Goal: Task Accomplishment & Management: Manage account settings

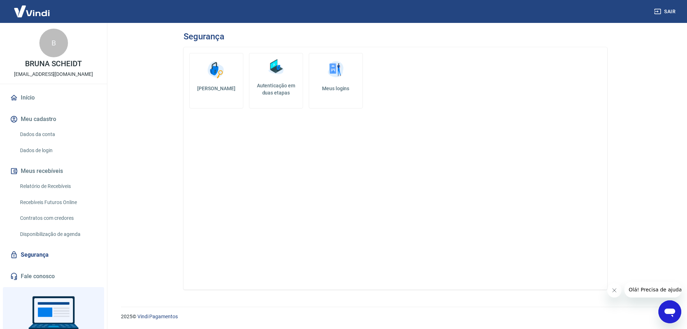
click at [282, 73] on img at bounding box center [275, 66] width 21 height 21
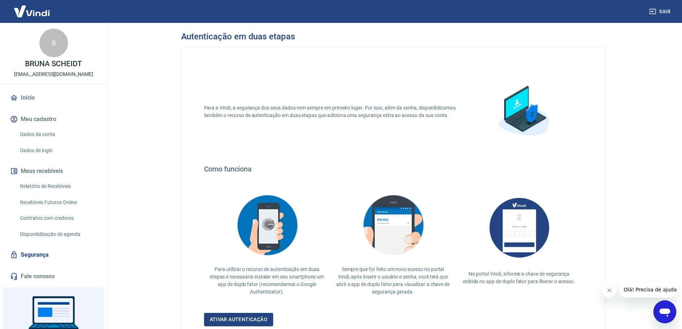
click at [52, 66] on p "BRUNA SCHEIDT" at bounding box center [53, 64] width 57 height 8
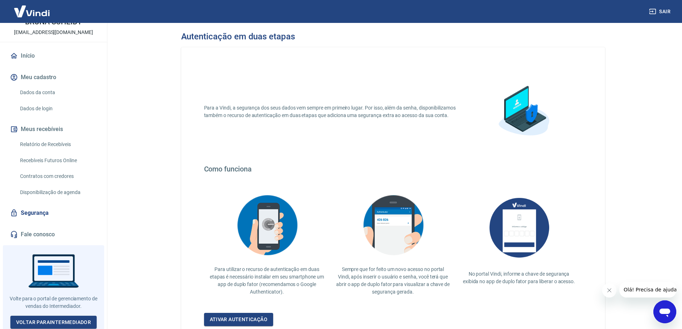
click at [52, 108] on link "Dados de login" at bounding box center [57, 108] width 81 height 15
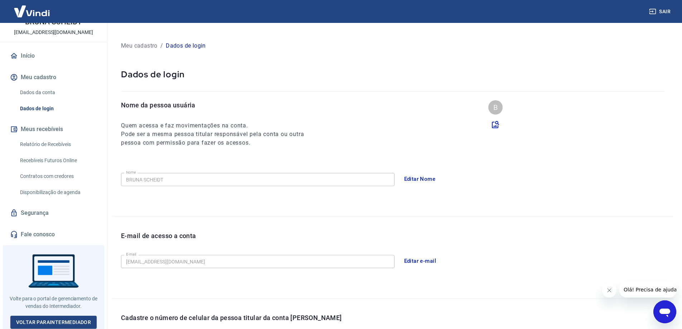
scroll to position [130, 0]
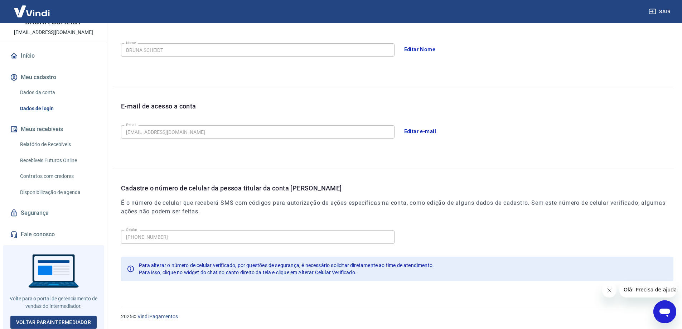
click at [664, 309] on icon "Abrir janela de mensagens" at bounding box center [665, 313] width 11 height 9
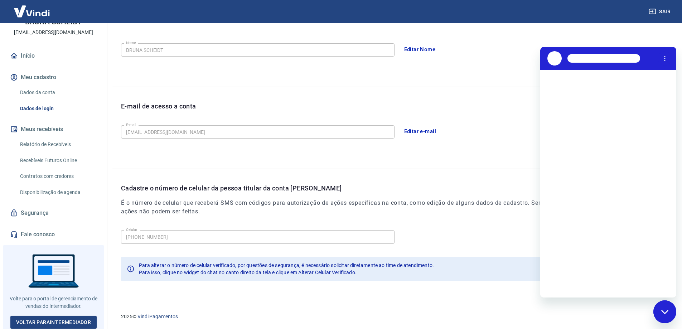
scroll to position [0, 0]
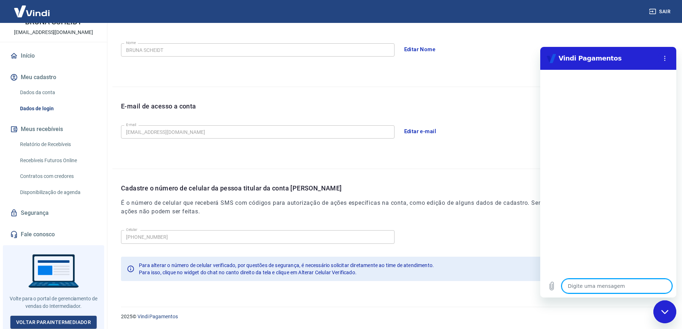
type textarea "a"
type textarea "x"
type textarea "al"
type textarea "x"
type textarea "alt"
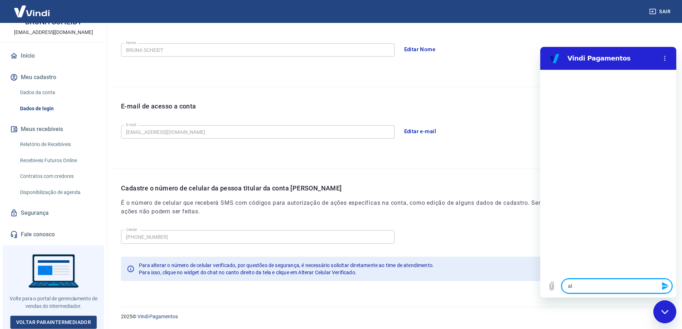
type textarea "x"
type textarea "alte"
type textarea "x"
type textarea "alter"
type textarea "x"
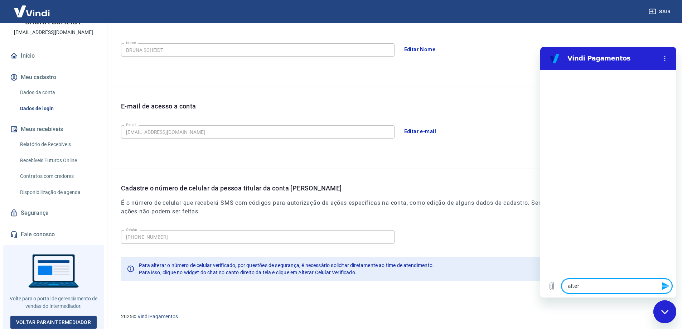
type textarea "altera"
type textarea "x"
type textarea "alterar"
type textarea "x"
type textarea "alterar"
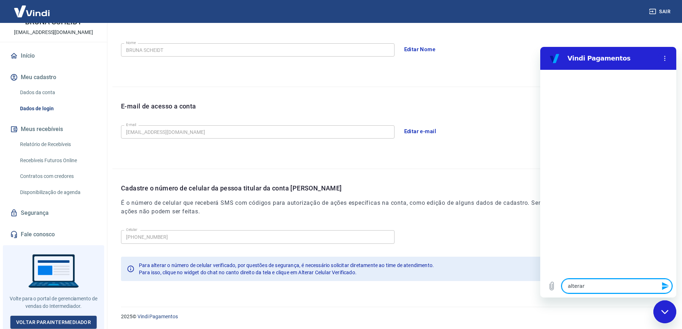
type textarea "x"
type textarea "alterar c"
type textarea "x"
type textarea "alterar ce"
type textarea "x"
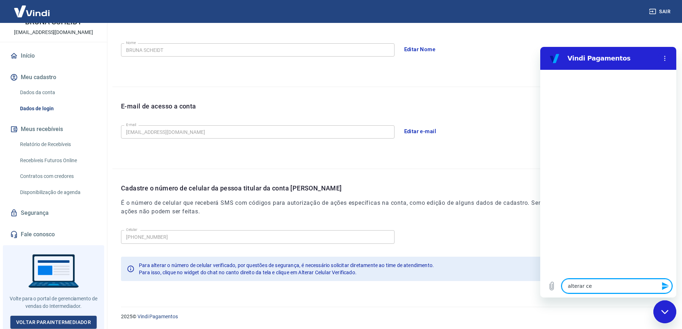
type textarea "alterar cel"
type textarea "x"
type textarea "alterar celu"
type textarea "x"
type textarea "alterar celul"
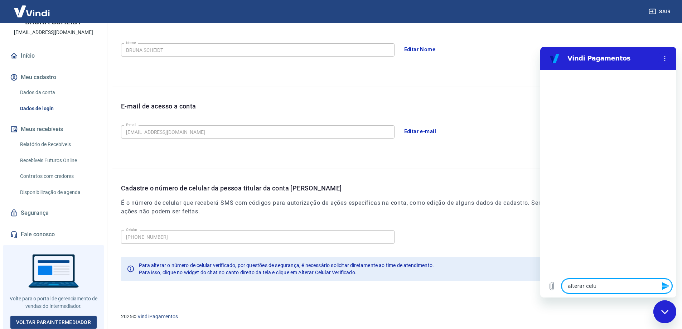
type textarea "x"
type textarea "alterar celula"
type textarea "x"
type textarea "alterar celular"
type textarea "x"
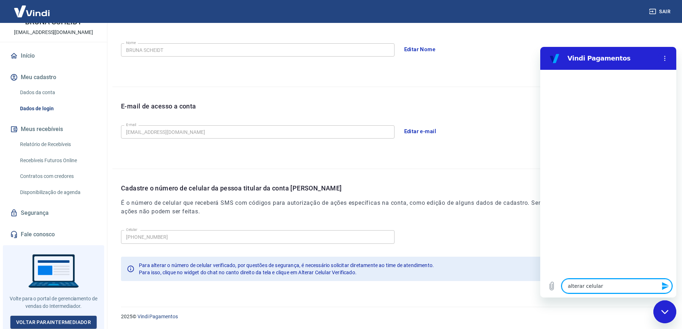
type textarea "alterar celular"
type textarea "x"
type textarea "alterar celular v"
type textarea "x"
type textarea "alterar celular ve"
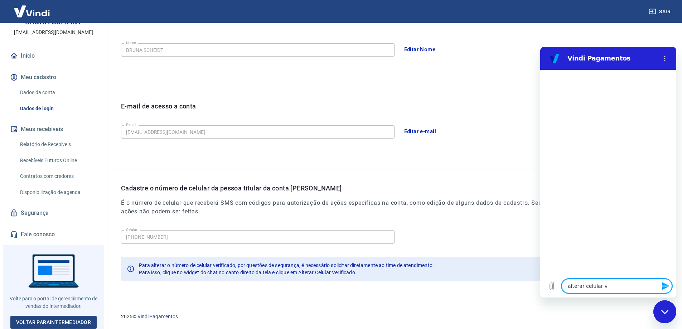
type textarea "x"
type textarea "alterar celular ver"
type textarea "x"
type textarea "alterar celular veri"
type textarea "x"
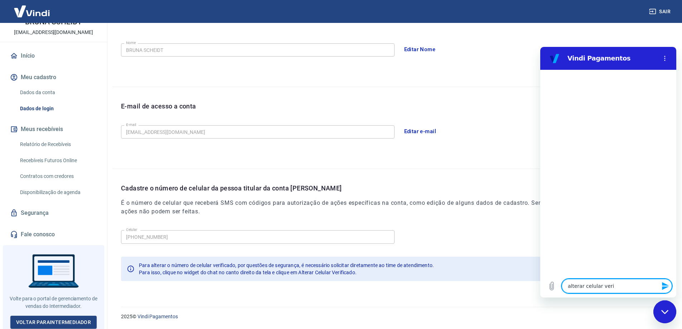
type textarea "alterar celular verif"
type textarea "x"
type textarea "alterar celular verifi"
type textarea "x"
type textarea "alterar celular verific"
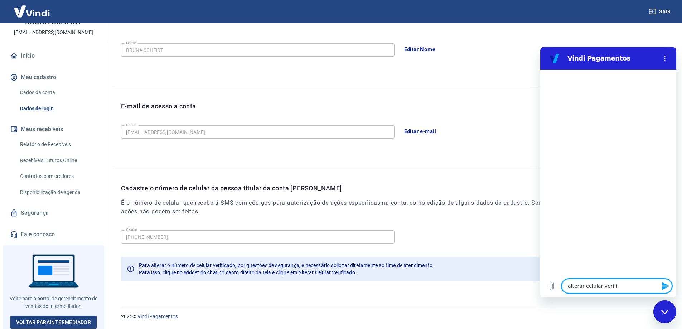
type textarea "x"
type textarea "alterar celular verifica"
type textarea "x"
type textarea "alterar celular verificad"
type textarea "x"
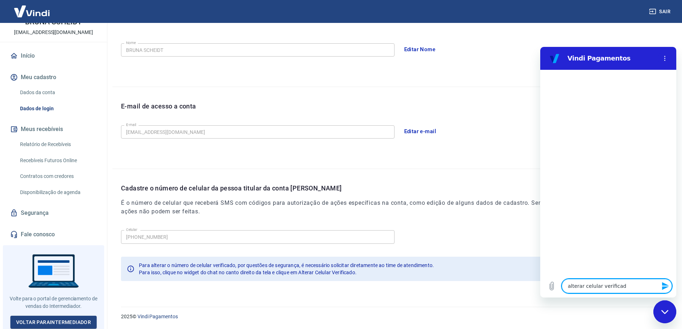
type textarea "alterar celular verificado"
type textarea "x"
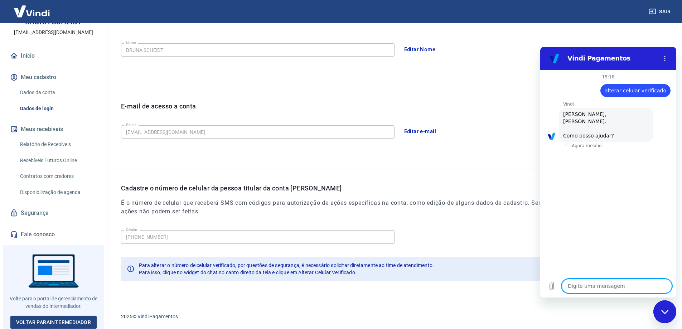
scroll to position [24, 0]
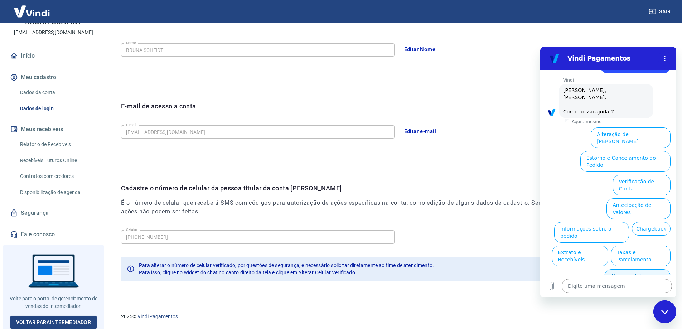
click at [642, 269] on button "Alterar celular verificado" at bounding box center [637, 279] width 66 height 21
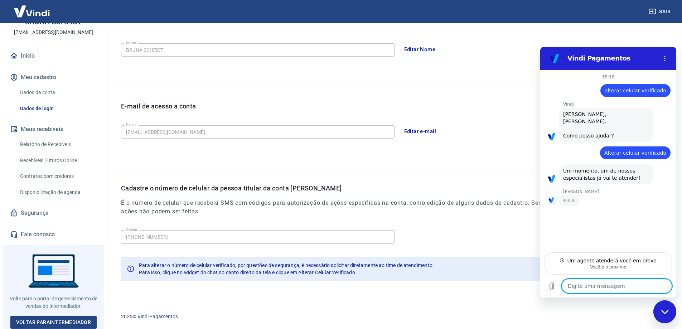
type textarea "x"
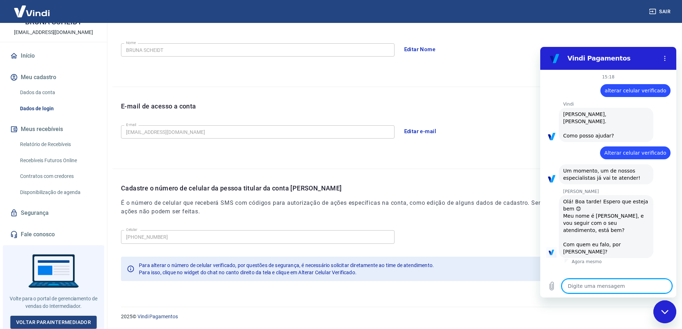
type textarea "M"
type textarea "x"
type textarea "Mi"
type textarea "x"
type textarea "Mil"
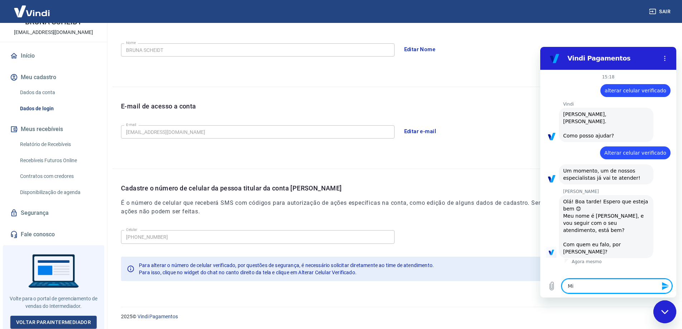
type textarea "x"
type textarea "Mile"
type textarea "x"
type textarea "Milen"
type textarea "x"
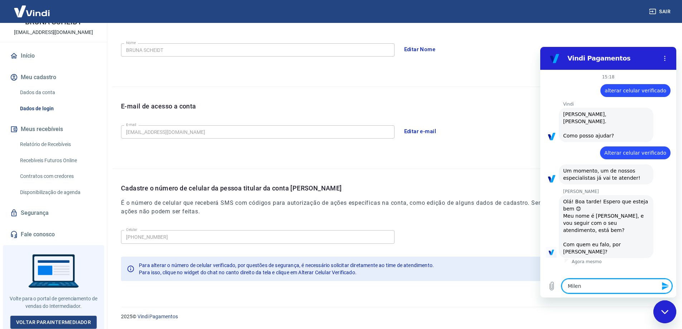
type textarea "Milena"
type textarea "x"
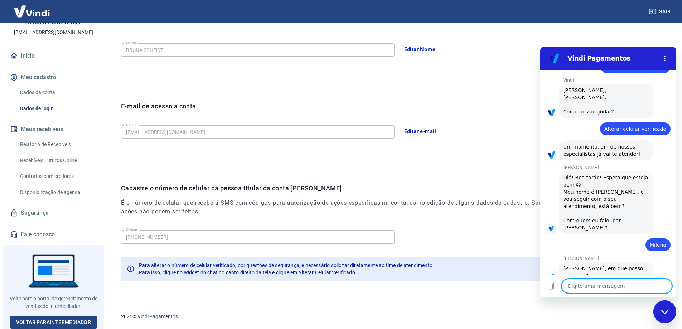
scroll to position [25, 0]
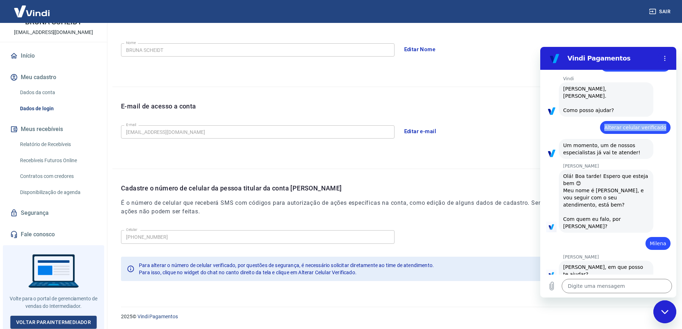
drag, startPoint x: 605, startPoint y: 126, endPoint x: 666, endPoint y: 126, distance: 60.9
click at [666, 126] on div "15:18 diz: alterar celular verificado Enviado · 15:18 Vindi Vindi diz: Olá, PED…" at bounding box center [608, 172] width 136 height 205
copy span "Alterar celular verificado"
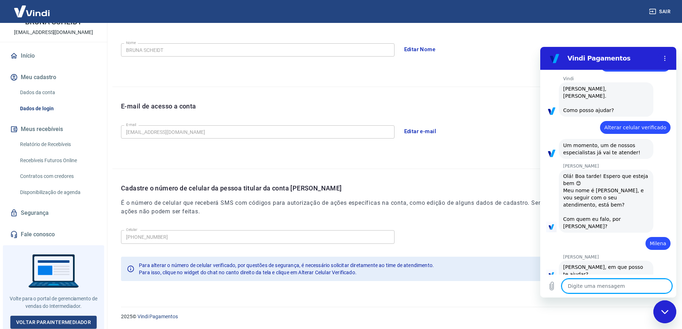
click at [588, 285] on textarea at bounding box center [617, 286] width 110 height 14
paste textarea "Alterar celular verificado"
type textarea "Alterar celular verificado"
type textarea "x"
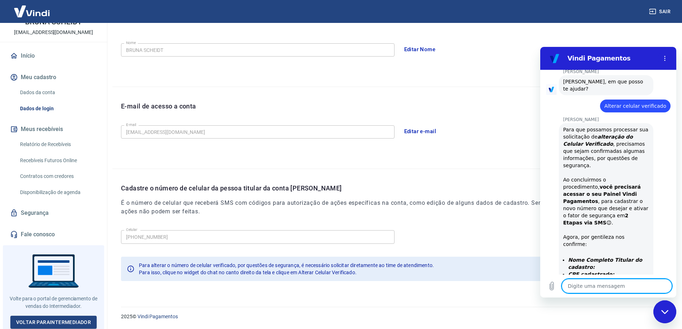
scroll to position [247, 0]
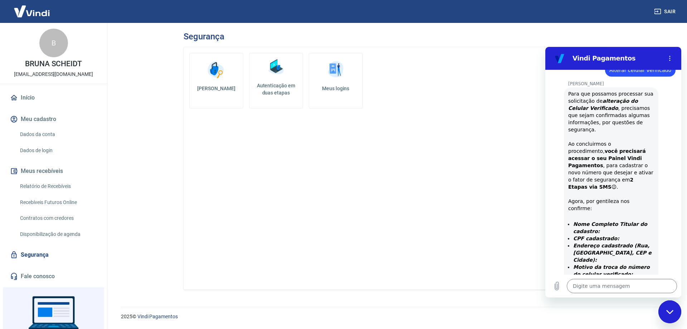
click at [674, 313] on div "Fechar janela de mensagens" at bounding box center [670, 311] width 21 height 21
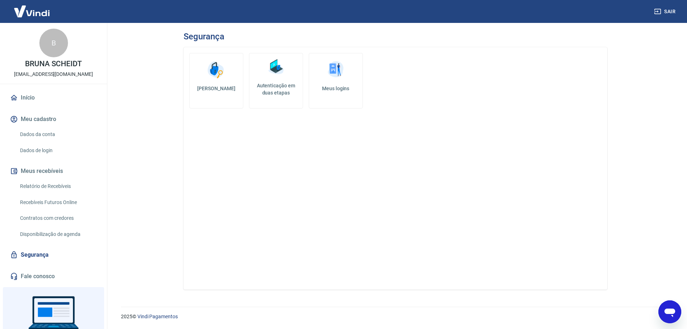
click at [670, 309] on icon "Abrir janela de mensagens" at bounding box center [670, 313] width 11 height 9
type textarea "x"
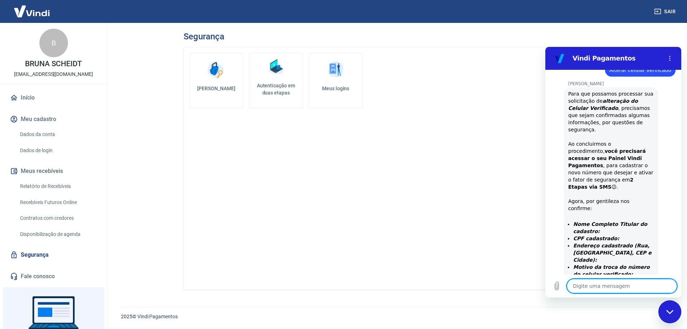
paste textarea "PEDRO CARLOS SCHMITT NETO"
type textarea "PEDRO CARLOS SCHMITT NETO"
type textarea "x"
type textarea "PEDRO CARLOS SCHMITT NETO"
type textarea "x"
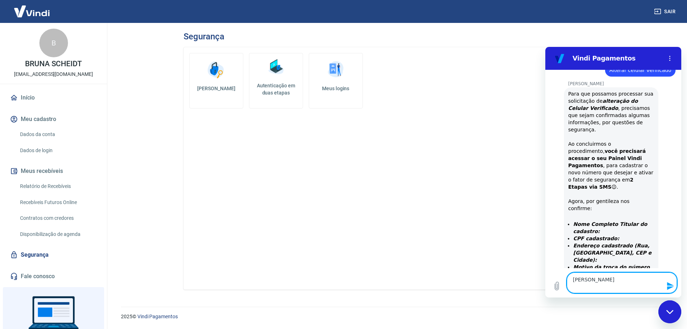
scroll to position [253, 0]
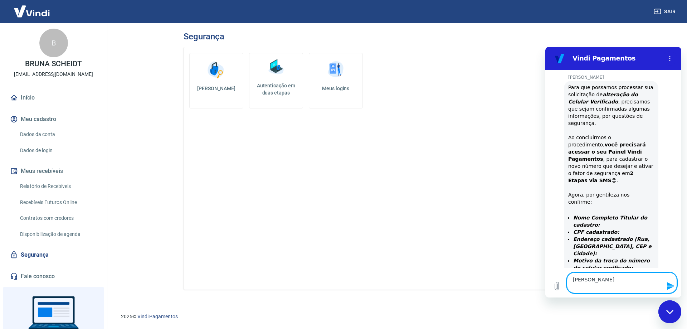
paste textarea "067.094.449-10"
type textarea "PEDRO CARLOS SCHMITT NETO 067.094.449-10"
type textarea "x"
type textarea "PEDRO CARLOS SCHMITT NETO 067.094.449-10"
type textarea "x"
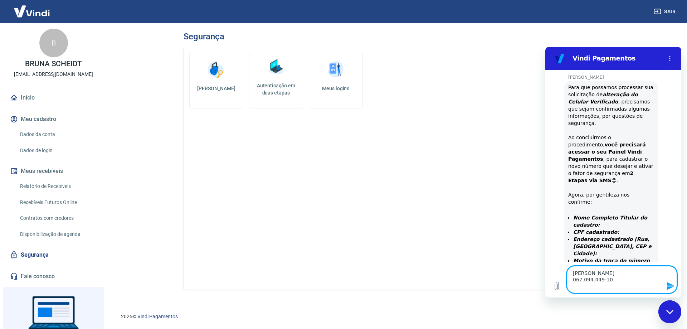
scroll to position [260, 0]
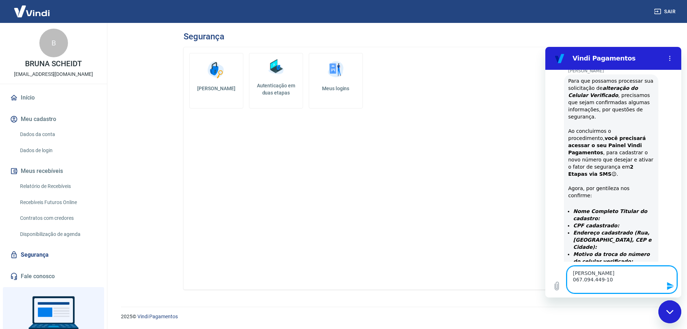
paste textarea "CEP: 89.110-153 Logradouro: Rua Leopoldo Moser Número: 97 Bairro: Coloninha Cid…"
type textarea "PEDRO CARLOS SCHMITT NETO 067.094.449-10 CEP: 89.110-153 Logradouro: Rua Leopol…"
type textarea "x"
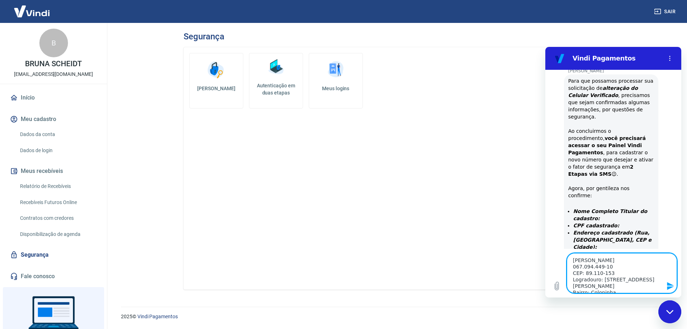
scroll to position [16, 0]
type textarea "PEDRO CARLOS SCHMITT NETO 067.094.449-10 CEP: 89.110-153 Logradouro: Rua Leopol…"
type textarea "x"
type textarea "PEDRO CARLOS SCHMITT NETO 067.094.449-10 CEP: 89.110-153 Logradouro: Rua Leopol…"
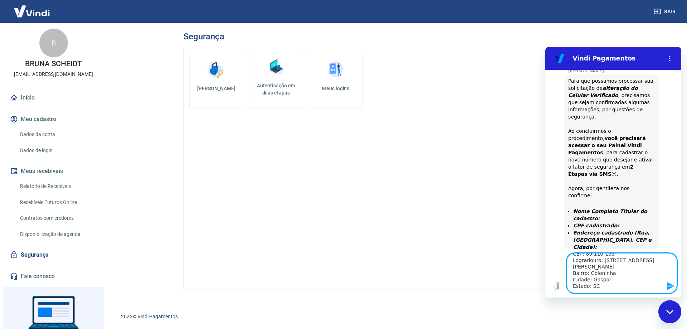
type textarea "x"
type textarea "PEDRO CARLOS SCHMITT NETO 067.094.449-10 CEP: 89.110-153 Logradouro: Rua Leopol…"
type textarea "x"
type textarea "PEDRO CARLOS SCHMITT NETO 067.094.449-10 CEP: 89.110-153 Logradouro: Rua Leopol…"
type textarea "x"
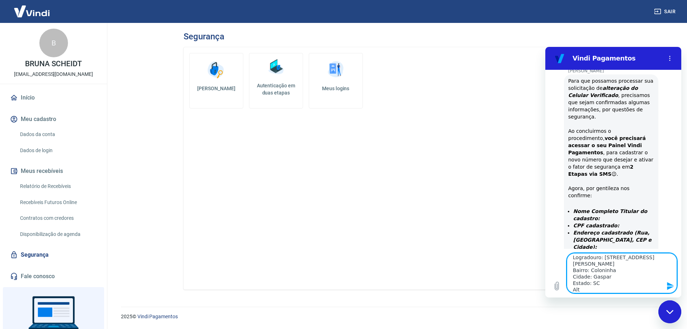
type textarea "PEDRO CARLOS SCHMITT NETO 067.094.449-10 CEP: 89.110-153 Logradouro: Rua Leopol…"
type textarea "x"
type textarea "PEDRO CARLOS SCHMITT NETO 067.094.449-10 CEP: 89.110-153 Logradouro: Rua Leopol…"
type textarea "x"
type textarea "PEDRO CARLOS SCHMITT NETO 067.094.449-10 CEP: 89.110-153 Logradouro: Rua Leopol…"
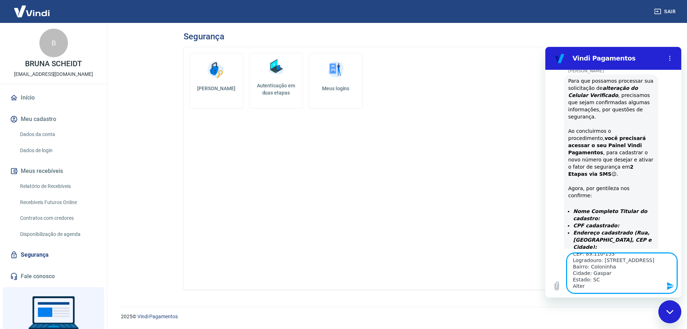
type textarea "x"
type textarea "PEDRO CARLOS SCHMITT NETO 067.094.449-10 CEP: 89.110-153 Logradouro: Rua Leopol…"
type textarea "x"
type textarea "PEDRO CARLOS SCHMITT NETO 067.094.449-10 CEP: 89.110-153 Logradouro: Rua Leopol…"
type textarea "x"
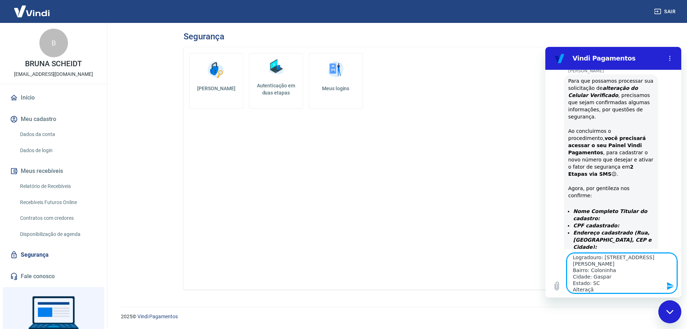
type textarea "PEDRO CARLOS SCHMITT NETO 067.094.449-10 CEP: 89.110-153 Logradouro: Rua Leopol…"
type textarea "x"
type textarea "PEDRO CARLOS SCHMITT NETO 067.094.449-10 CEP: 89.110-153 Logradouro: Rua Leopol…"
type textarea "x"
type textarea "PEDRO CARLOS SCHMITT NETO 067.094.449-10 CEP: 89.110-153 Logradouro: Rua Leopol…"
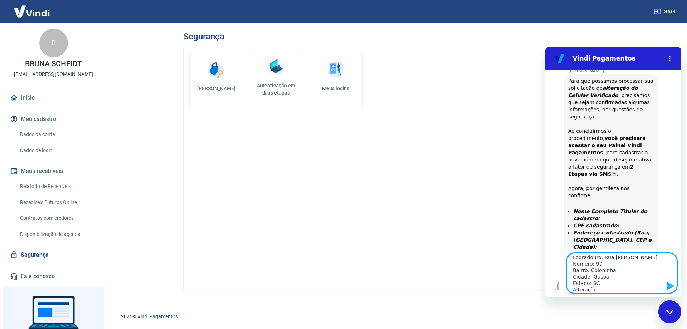
type textarea "x"
type textarea "PEDRO CARLOS SCHMITT NETO 067.094.449-10 CEP: 89.110-153 Logradouro: Rua Leopol…"
type textarea "x"
type textarea "PEDRO CARLOS SCHMITT NETO 067.094.449-10 CEP: 89.110-153 Logradouro: Rua Leopol…"
type textarea "x"
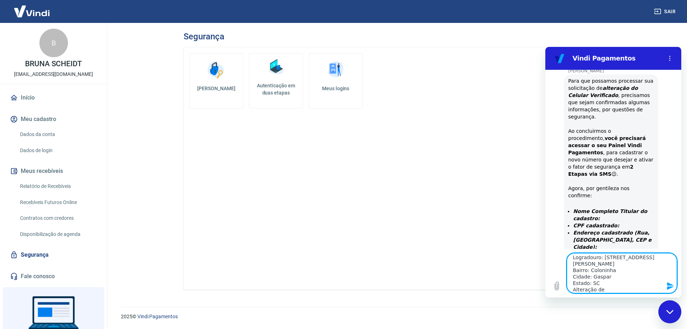
type textarea "PEDRO CARLOS SCHMITT NETO 067.094.449-10 CEP: 89.110-153 Logradouro: Rua Leopol…"
type textarea "x"
type textarea "PEDRO CARLOS SCHMITT NETO 067.094.449-10 CEP: 89.110-153 Logradouro: Rua Leopol…"
type textarea "x"
type textarea "PEDRO CARLOS SCHMITT NETO 067.094.449-10 CEP: 89.110-153 Logradouro: Rua Leopol…"
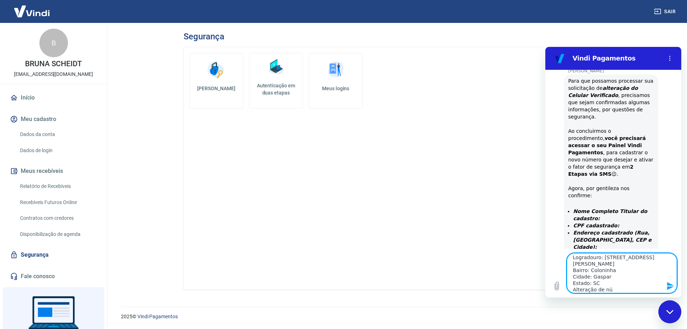
type textarea "x"
type textarea "PEDRO CARLOS SCHMITT NETO 067.094.449-10 CEP: 89.110-153 Logradouro: Rua Leopol…"
type textarea "x"
type textarea "PEDRO CARLOS SCHMITT NETO 067.094.449-10 CEP: 89.110-153 Logradouro: Rua Leopol…"
type textarea "x"
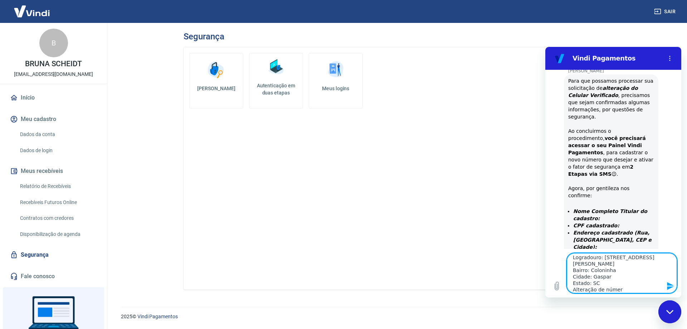
type textarea "PEDRO CARLOS SCHMITT NETO 067.094.449-10 CEP: 89.110-153 Logradouro: Rua Leopol…"
type textarea "x"
type textarea "PEDRO CARLOS SCHMITT NETO 067.094.449-10 CEP: 89.110-153 Logradouro: Rua Leopol…"
type textarea "x"
type textarea "PEDRO CARLOS SCHMITT NETO 067.094.449-10 CEP: 89.110-153 Logradouro: Rua Leopol…"
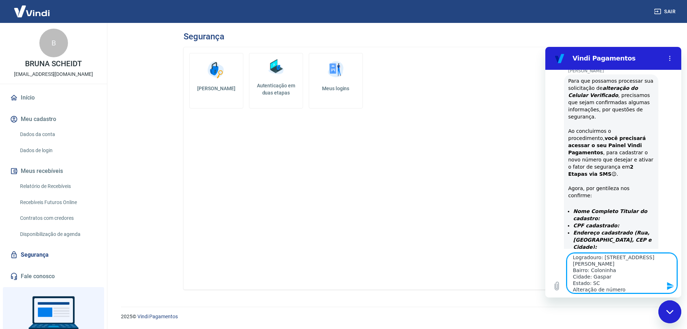
type textarea "x"
type textarea "PEDRO CARLOS SCHMITT NETO 067.094.449-10 CEP: 89.110-153 Logradouro: Rua Leopol…"
type textarea "x"
type textarea "PEDRO CARLOS SCHMITT NETO 067.094.449-10 CEP: 89.110-153 Logradouro: Rua Leopol…"
type textarea "x"
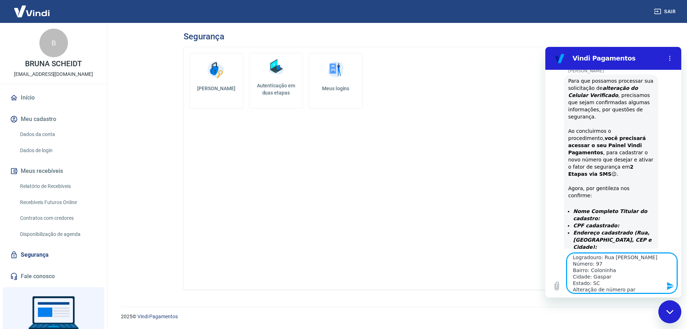
type textarea "PEDRO CARLOS SCHMITT NETO 067.094.449-10 CEP: 89.110-153 Logradouro: Rua Leopol…"
type textarea "x"
type textarea "PEDRO CARLOS SCHMITT NETO 067.094.449-10 CEP: 89.110-153 Logradouro: Rua Leopol…"
type textarea "x"
type textarea "PEDRO CARLOS SCHMITT NETO 067.094.449-10 CEP: 89.110-153 Logradouro: Rua Leopol…"
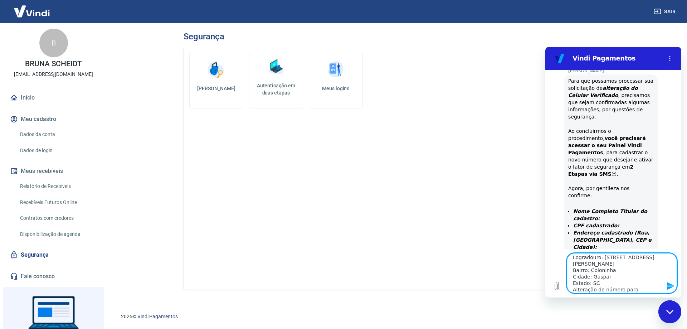
type textarea "x"
type textarea "PEDRO CARLOS SCHMITT NETO 067.094.449-10 CEP: 89.110-153 Logradouro: Rua Leopol…"
type textarea "x"
type textarea "PEDRO CARLOS SCHMITT NETO 067.094.449-10 CEP: 89.110-153 Logradouro: Rua Leopol…"
type textarea "x"
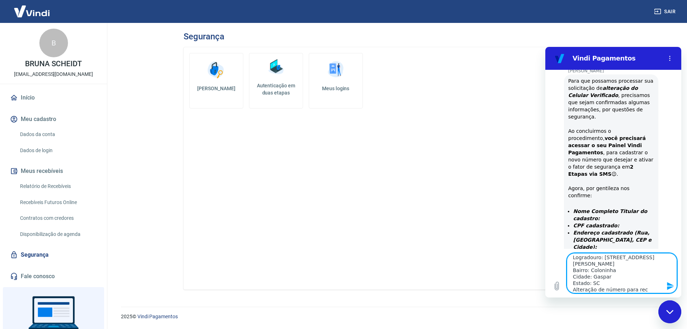
type textarea "PEDRO CARLOS SCHMITT NETO 067.094.449-10 CEP: 89.110-153 Logradouro: Rua Leopol…"
type textarea "x"
type textarea "PEDRO CARLOS SCHMITT NETO 067.094.449-10 CEP: 89.110-153 Logradouro: Rua Leopol…"
type textarea "x"
type textarea "PEDRO CARLOS SCHMITT NETO 067.094.449-10 CEP: 89.110-153 Logradouro: Rua Leopol…"
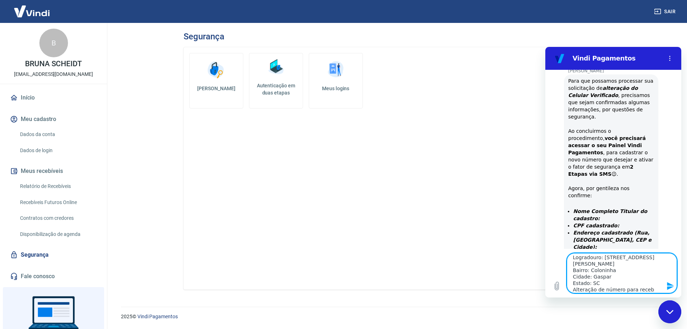
type textarea "x"
type textarea "PEDRO CARLOS SCHMITT NETO 067.094.449-10 CEP: 89.110-153 Logradouro: Rua Leopol…"
type textarea "x"
type textarea "PEDRO CARLOS SCHMITT NETO 067.094.449-10 CEP: 89.110-153 Logradouro: Rua Leopol…"
type textarea "x"
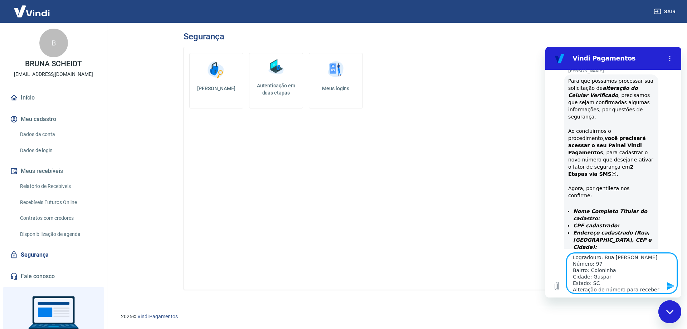
type textarea "PEDRO CARLOS SCHMITT NETO 067.094.449-10 CEP: 89.110-153 Logradouro: Rua Leopol…"
type textarea "x"
type textarea "PEDRO CARLOS SCHMITT NETO 067.094.449-10 CEP: 89.110-153 Logradouro: Rua Leopol…"
type textarea "x"
type textarea "PEDRO CARLOS SCHMITT NETO 067.094.449-10 CEP: 89.110-153 Logradouro: Rua Leopol…"
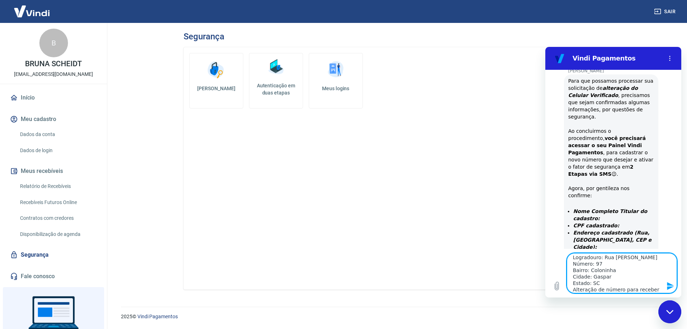
type textarea "x"
type textarea "PEDRO CARLOS SCHMITT NETO 067.094.449-10 CEP: 89.110-153 Logradouro: Rua Leopol…"
type textarea "x"
type textarea "PEDRO CARLOS SCHMITT NETO 067.094.449-10 CEP: 89.110-153 Logradouro: Rua Leopol…"
type textarea "x"
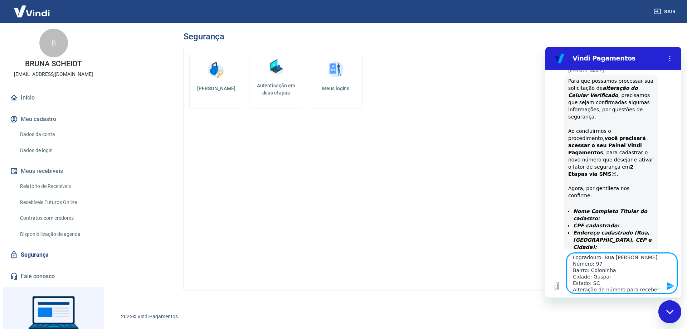
type textarea "PEDRO CARLOS SCHMITT NETO 067.094.449-10 CEP: 89.110-153 Logradouro: Rua Leopol…"
type textarea "x"
type textarea "PEDRO CARLOS SCHMITT NETO 067.094.449-10 CEP: 89.110-153 Logradouro: Rua Leopol…"
type textarea "x"
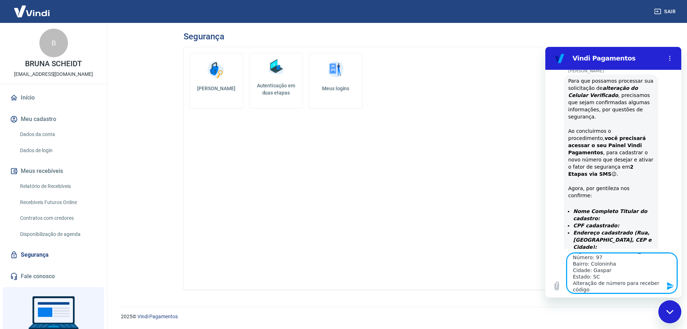
scroll to position [35, 0]
type textarea "PEDRO CARLOS SCHMITT NETO 067.094.449-10 CEP: 89.110-153 Logradouro: Rua Leopol…"
type textarea "x"
type textarea "PEDRO CARLOS SCHMITT NETO 067.094.449-10 CEP: 89.110-153 Logradouro: Rua Leopol…"
type textarea "x"
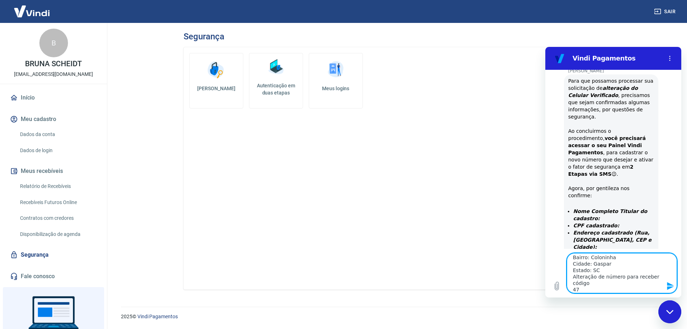
type textarea "PEDRO CARLOS SCHMITT NETO 067.094.449-10 CEP: 89.110-153 Logradouro: Rua Leopol…"
type textarea "x"
type textarea "PEDRO CARLOS SCHMITT NETO 067.094.449-10 CEP: 89.110-153 Logradouro: Rua Leopol…"
type textarea "x"
type textarea "PEDRO CARLOS SCHMITT NETO 067.094.449-10 CEP: 89.110-153 Logradouro: Rua Leopol…"
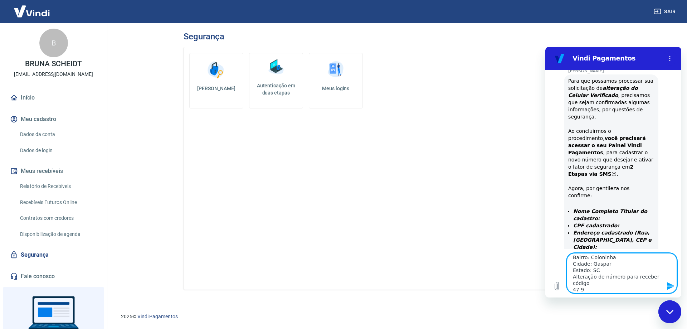
type textarea "x"
type textarea "PEDRO CARLOS SCHMITT NETO 067.094.449-10 CEP: 89.110-153 Logradouro: Rua Leopol…"
type textarea "x"
type textarea "PEDRO CARLOS SCHMITT NETO 067.094.449-10 CEP: 89.110-153 Logradouro: Rua Leopol…"
type textarea "x"
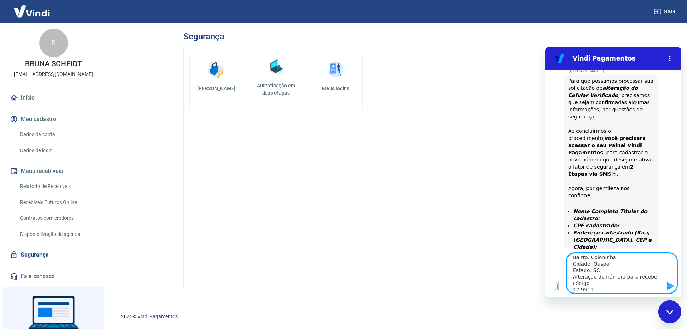
type textarea "PEDRO CARLOS SCHMITT NETO 067.094.449-10 CEP: 89.110-153 Logradouro: Rua Leopol…"
type textarea "x"
type textarea "PEDRO CARLOS SCHMITT NETO 067.094.449-10 CEP: 89.110-153 Logradouro: Rua Leopol…"
type textarea "x"
type textarea "PEDRO CARLOS SCHMITT NETO 067.094.449-10 CEP: 89.110-153 Logradouro: Rua Leopol…"
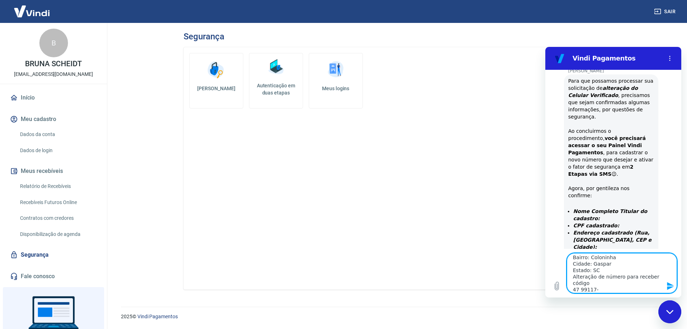
type textarea "x"
type textarea "PEDRO CARLOS SCHMITT NETO 067.094.449-10 CEP: 89.110-153 Logradouro: Rua Leopol…"
type textarea "x"
type textarea "PEDRO CARLOS SCHMITT NETO 067.094.449-10 CEP: 89.110-153 Logradouro: Rua Leopol…"
type textarea "x"
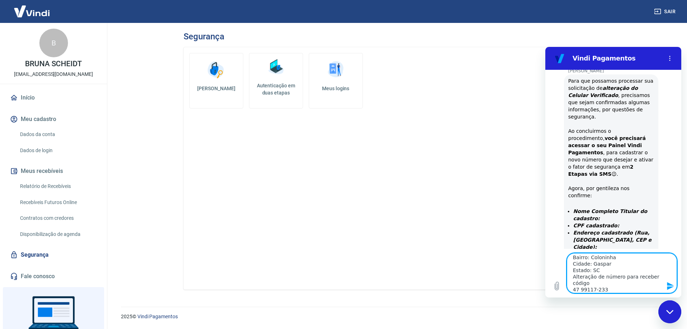
type textarea "PEDRO CARLOS SCHMITT NETO 067.094.449-10 CEP: 89.110-153 Logradouro: Rua Leopol…"
type textarea "x"
type textarea "PEDRO CARLOS SCHMITT NETO 067.094.449-10 CEP: 89.110-153 Logradouro: Rua Leopol…"
type textarea "x"
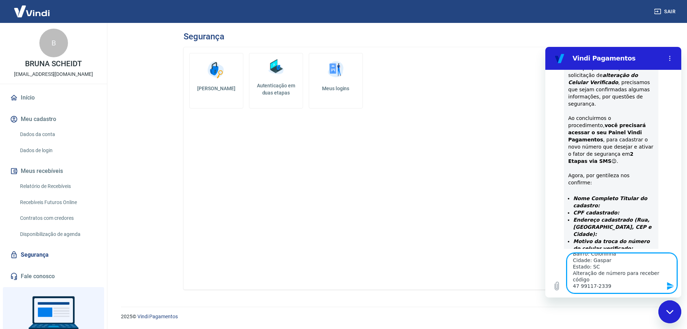
paste textarea "59.481.538/0001-08"
type textarea "PEDRO CARLOS SCHMITT NETO 067.094.449-10 CEP: 89.110-153 Logradouro: Rua Leopol…"
type textarea "x"
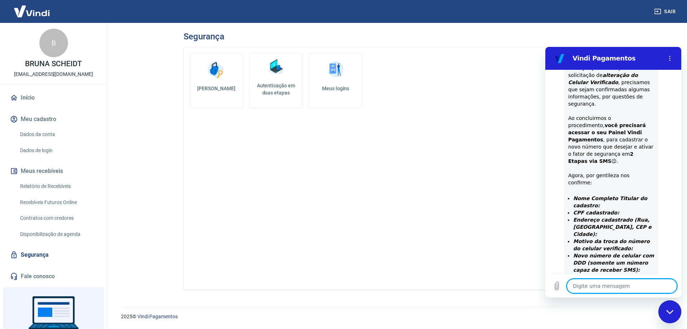
scroll to position [0, 0]
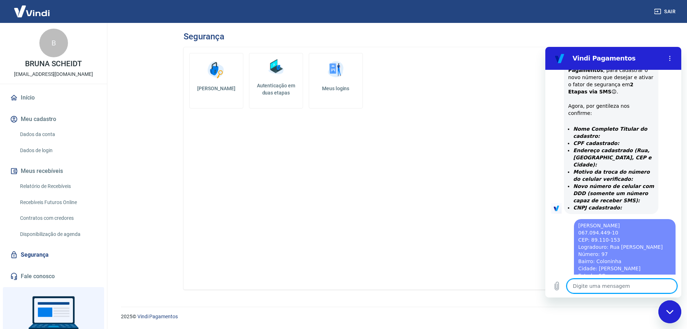
type textarea "x"
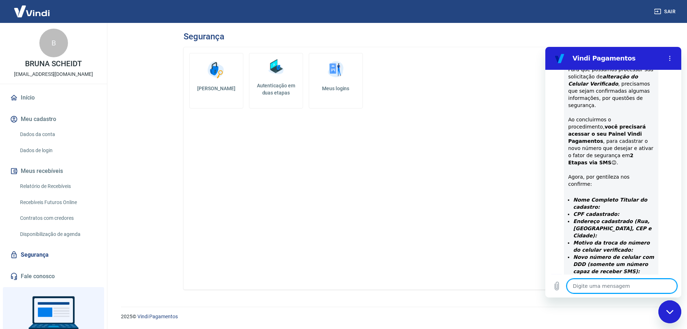
scroll to position [199, 0]
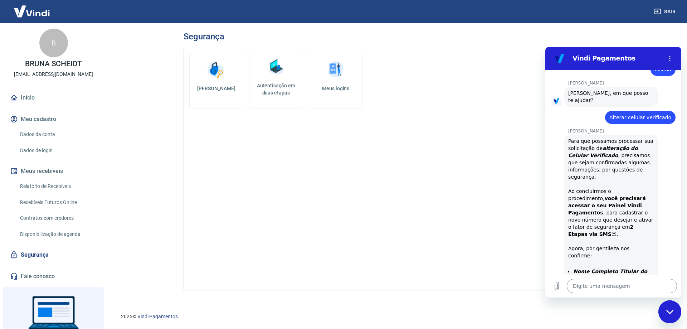
type textarea "x"
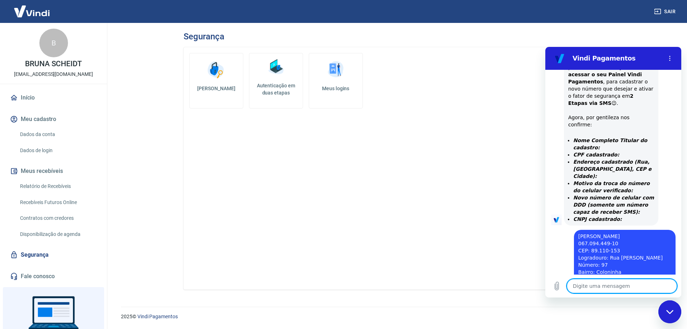
scroll to position [366, 0]
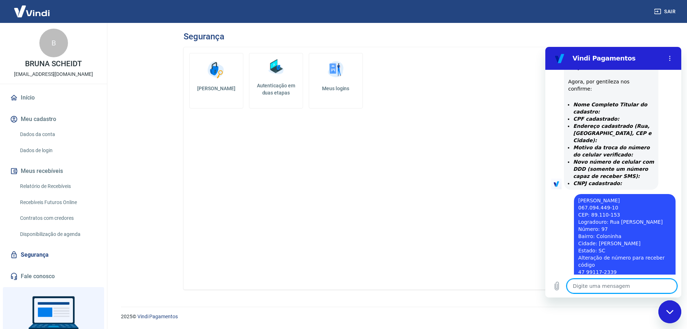
type textarea "o"
type textarea "x"
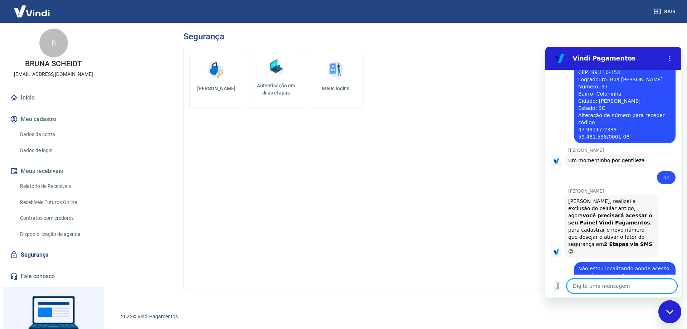
scroll to position [540, 0]
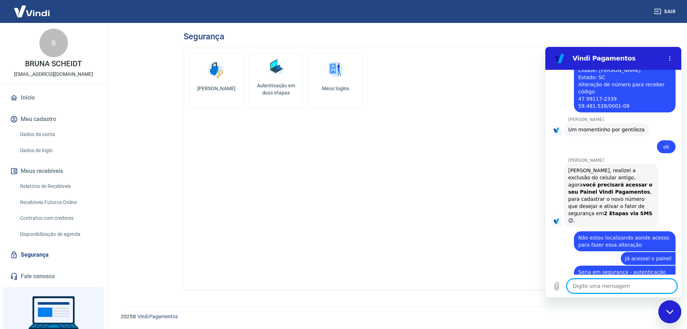
click at [602, 280] on textarea at bounding box center [622, 286] width 110 height 14
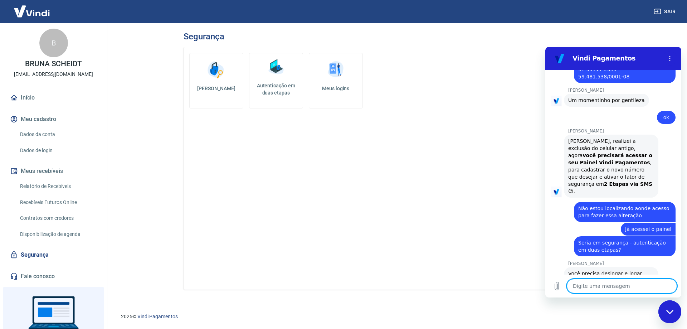
scroll to position [570, 0]
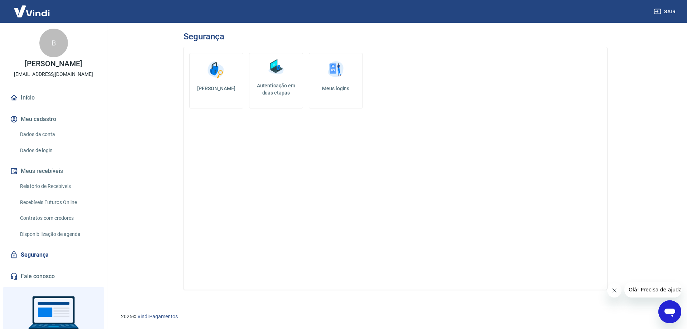
click at [341, 89] on h5 "Meus logins" at bounding box center [336, 88] width 42 height 7
click at [284, 95] on h5 "Autenticação em duas etapas" at bounding box center [276, 89] width 48 height 14
click at [328, 84] on link "Meus logins" at bounding box center [336, 81] width 54 height 56
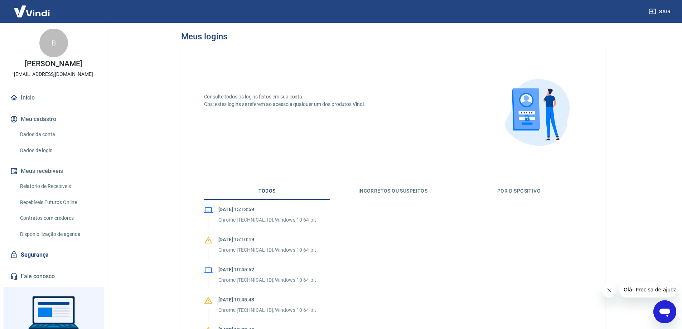
click at [523, 188] on button "Por dispositivo" at bounding box center [519, 191] width 126 height 17
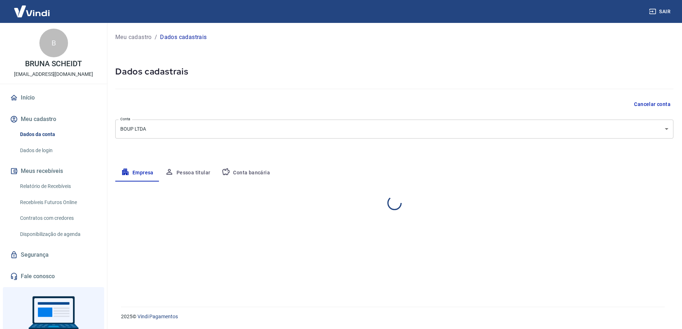
select select "SC"
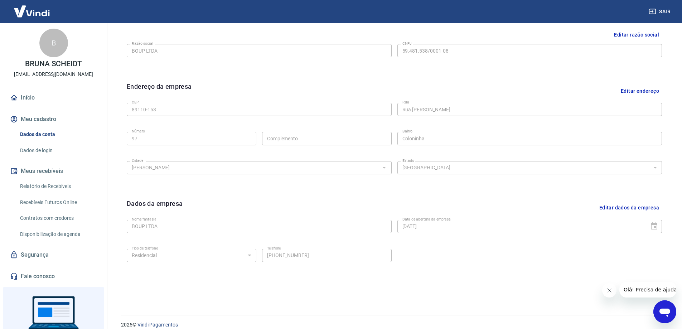
scroll to position [187, 0]
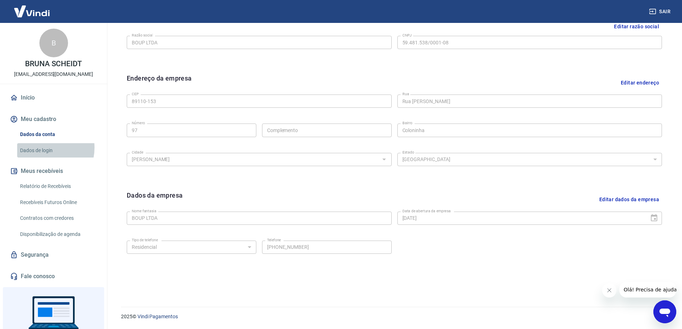
click at [44, 148] on link "Dados de login" at bounding box center [57, 150] width 81 height 15
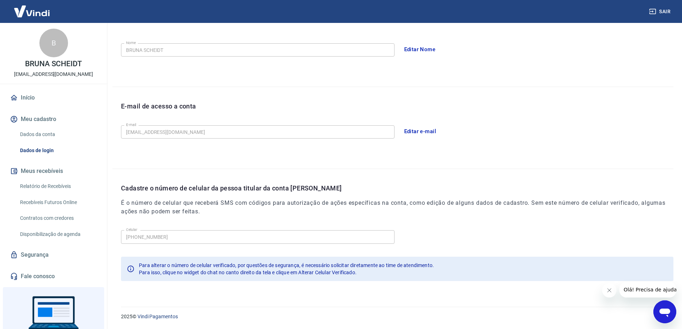
click at [335, 272] on span "Para isso, clique no widget do chat no canto direito da tela e clique em Altera…" at bounding box center [248, 273] width 218 height 6
click at [664, 314] on icon "Abrir janela de mensagens" at bounding box center [665, 313] width 11 height 9
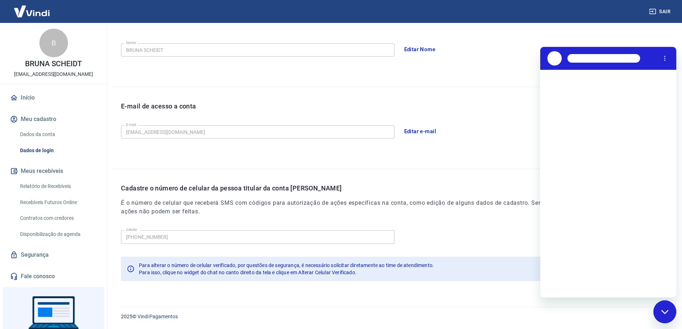
scroll to position [0, 0]
click at [474, 54] on div "Editar Nome" at bounding box center [537, 49] width 274 height 15
click at [475, 91] on div "E-mail de acesso a conta E-mail vendas2@fancyshop.com.br E-mail Editar e-mail" at bounding box center [392, 128] width 561 height 82
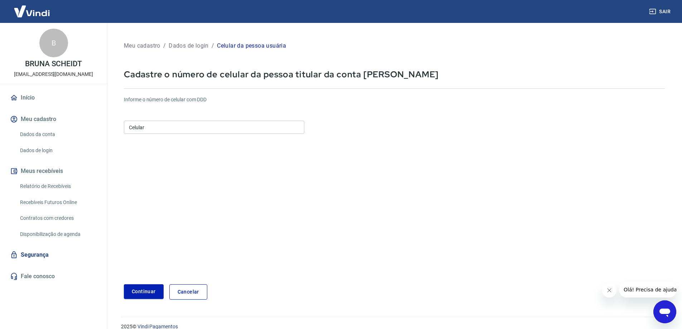
click at [163, 126] on input "Celular" at bounding box center [214, 127] width 180 height 13
type input "[PHONE_NUMBER]"
click at [138, 294] on button "Continuar" at bounding box center [144, 291] width 40 height 15
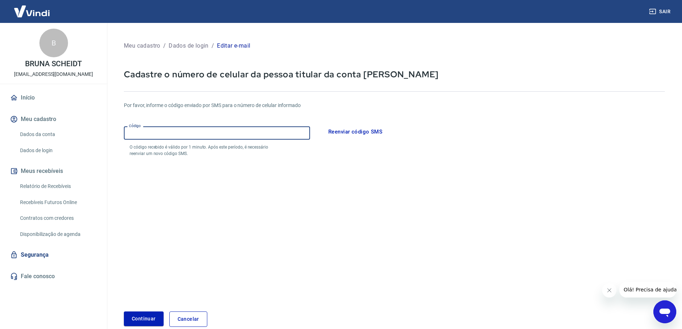
click at [259, 136] on input "Código" at bounding box center [217, 132] width 186 height 13
type input "086312"
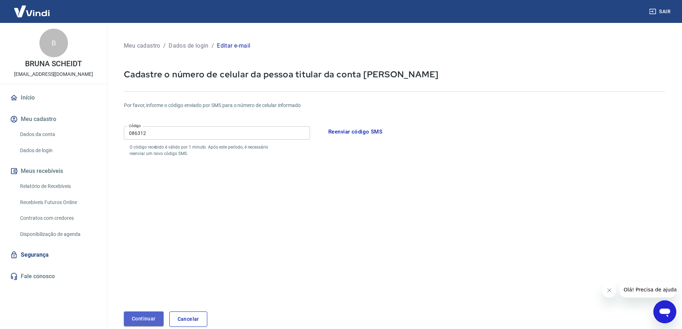
click at [139, 315] on button "Continuar" at bounding box center [144, 319] width 40 height 15
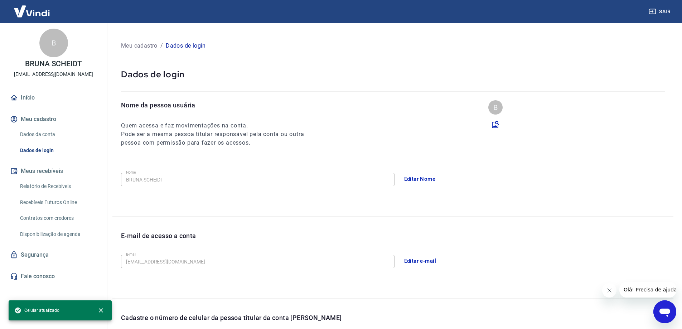
scroll to position [130, 0]
